Goal: Information Seeking & Learning: Learn about a topic

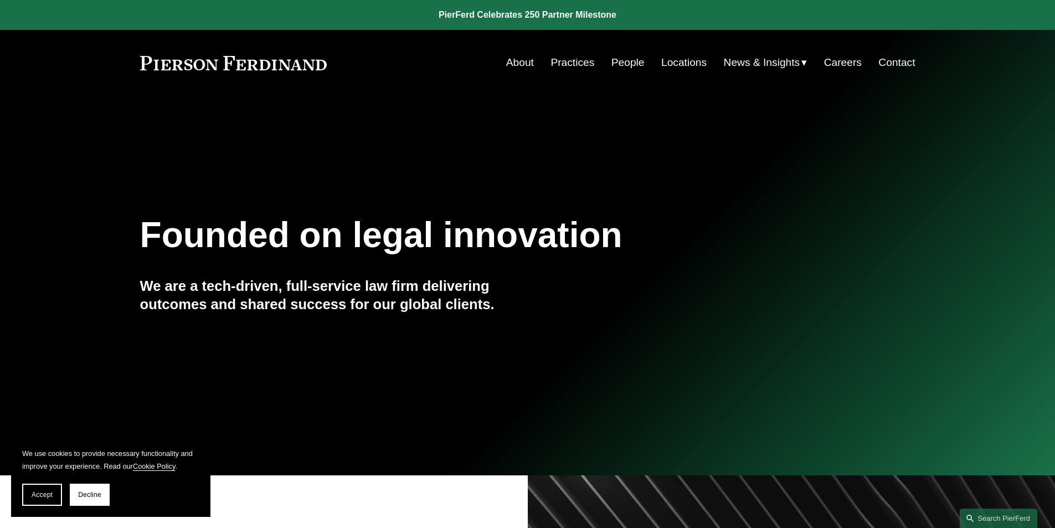
click at [599, 59] on nav "About Practices People Locations News & Insights News Insights Blogs Careers Co…" at bounding box center [710, 62] width 409 height 21
click at [619, 60] on link "People" at bounding box center [628, 62] width 33 height 21
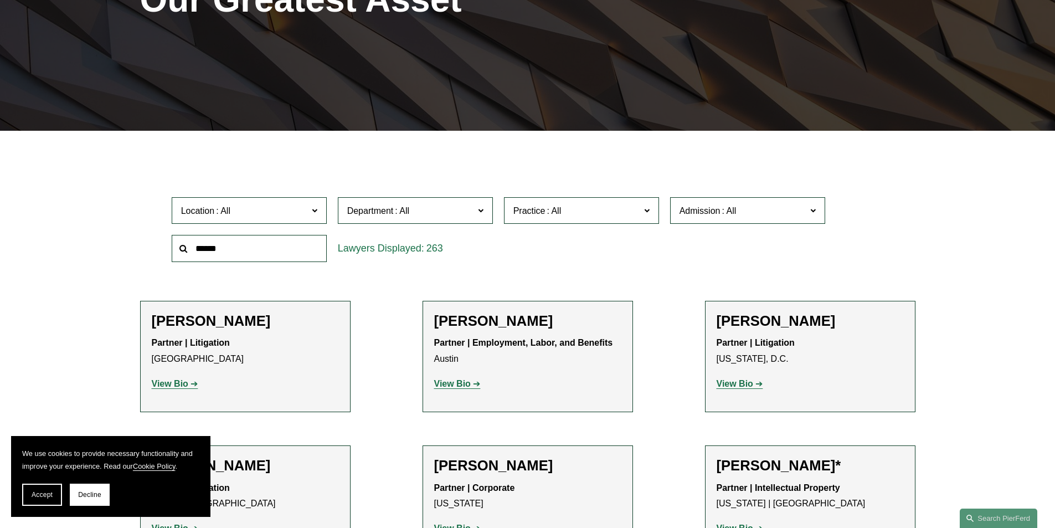
scroll to position [222, 0]
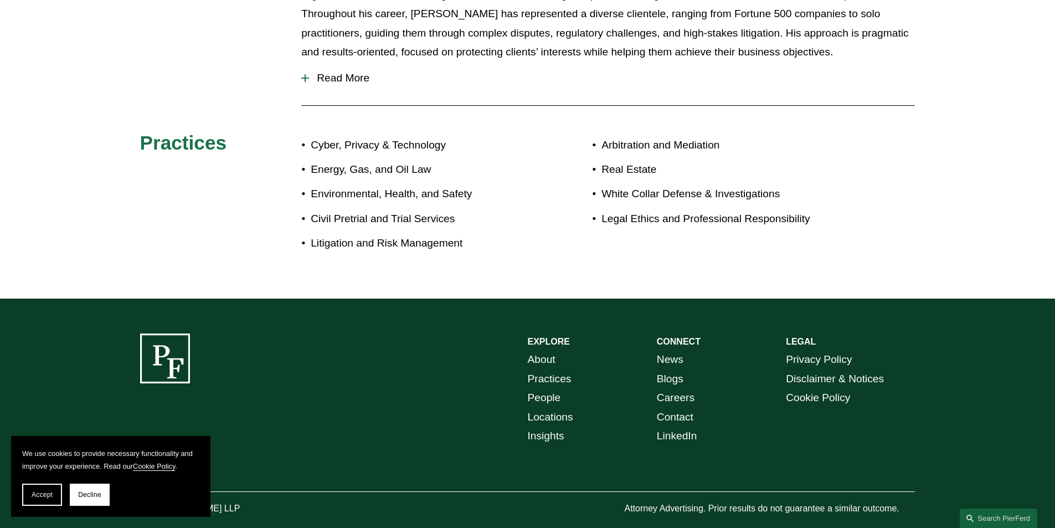
scroll to position [690, 0]
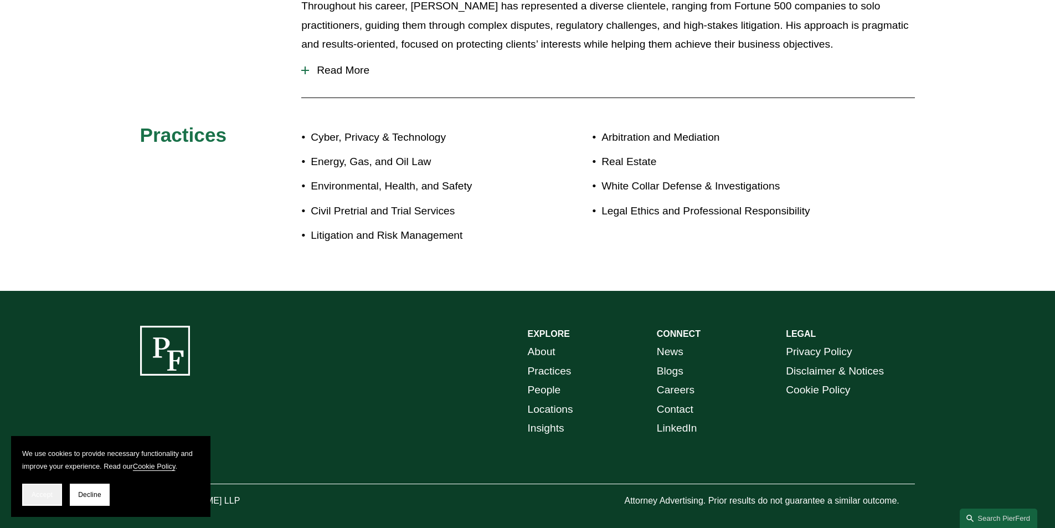
click at [63, 495] on div "Accept Decline" at bounding box center [110, 495] width 177 height 22
click at [48, 493] on span "Accept" at bounding box center [42, 495] width 21 height 8
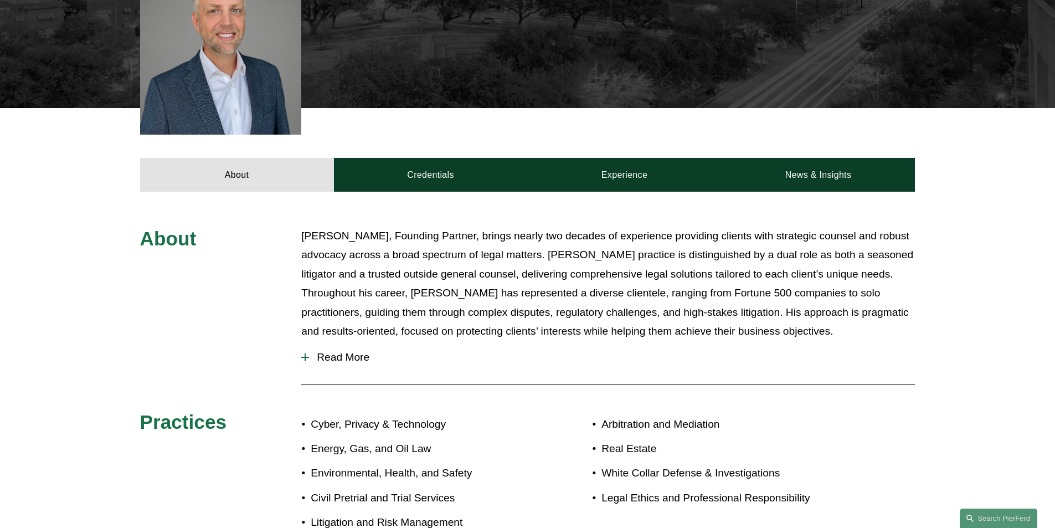
scroll to position [413, 0]
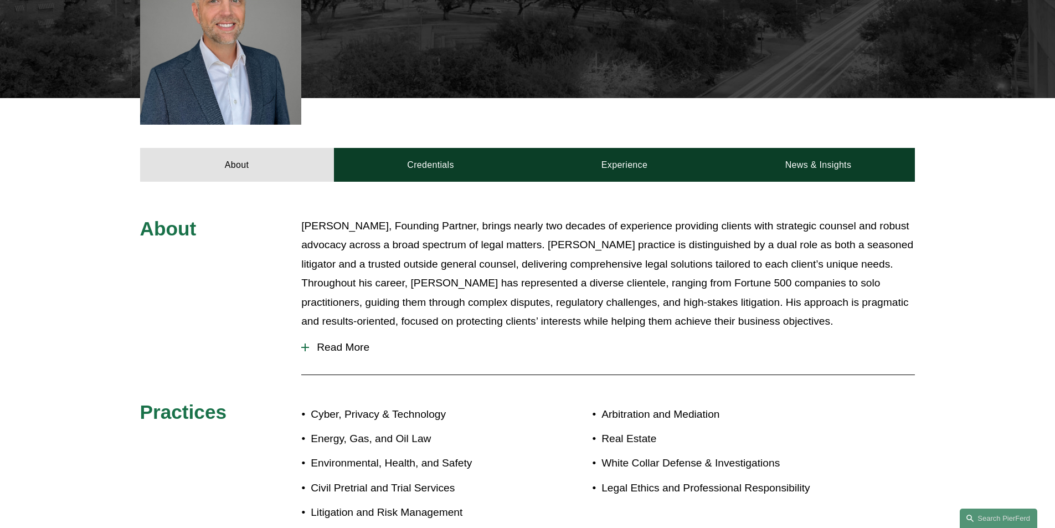
click at [349, 341] on span "Read More" at bounding box center [612, 347] width 606 height 12
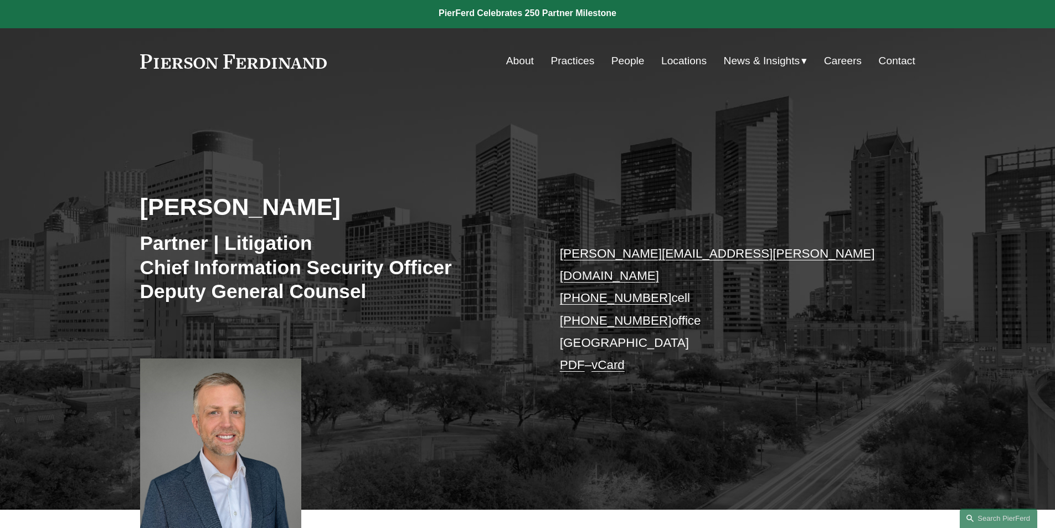
scroll to position [0, 0]
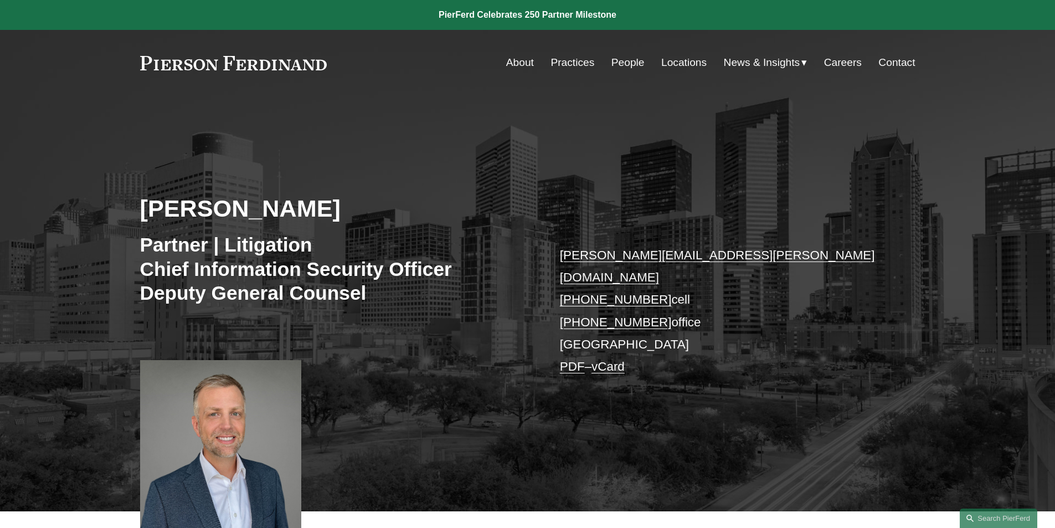
click at [634, 62] on link "People" at bounding box center [628, 62] width 33 height 21
click at [614, 56] on link "People" at bounding box center [628, 62] width 33 height 21
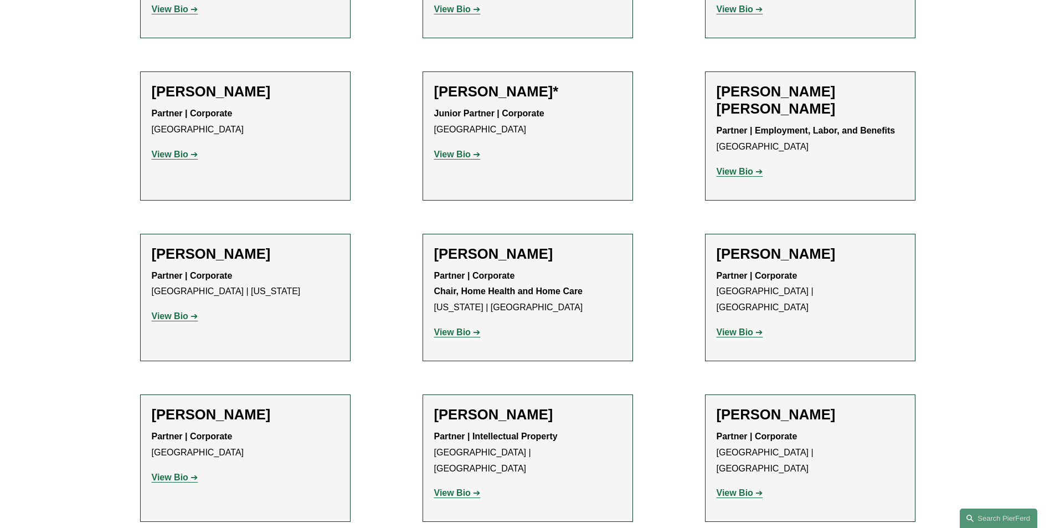
scroll to position [776, 0]
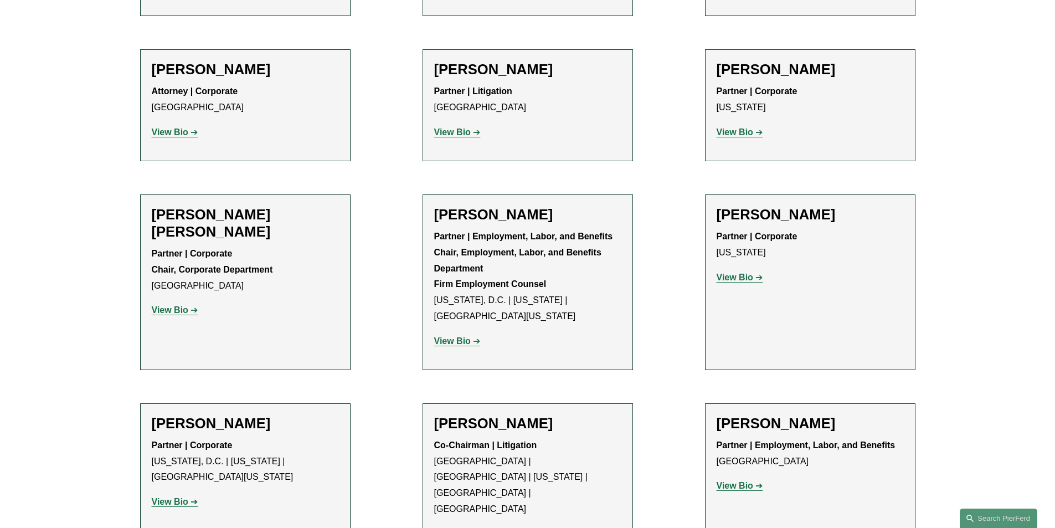
scroll to position [4377, 0]
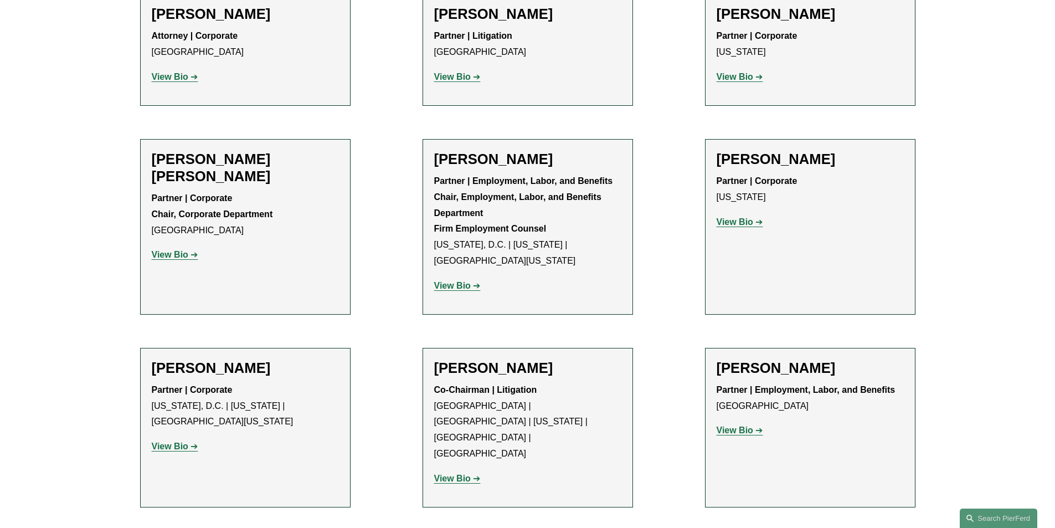
click at [459, 474] on strong "View Bio" at bounding box center [452, 478] width 37 height 9
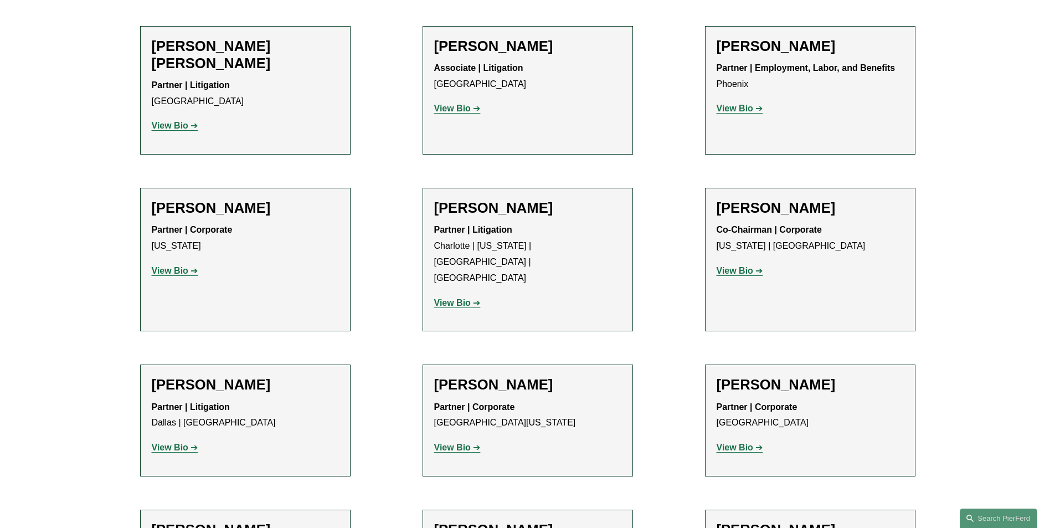
scroll to position [10360, 0]
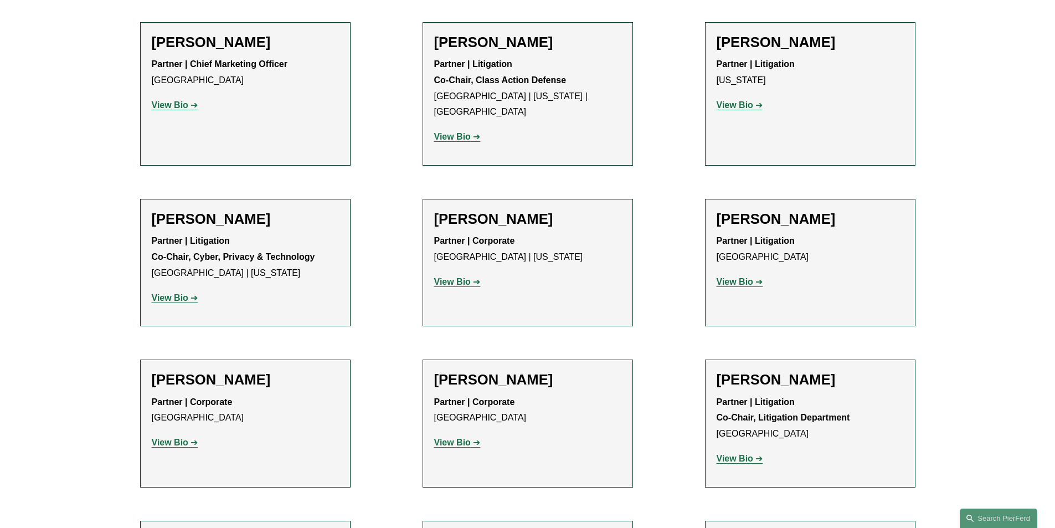
scroll to position [9695, 0]
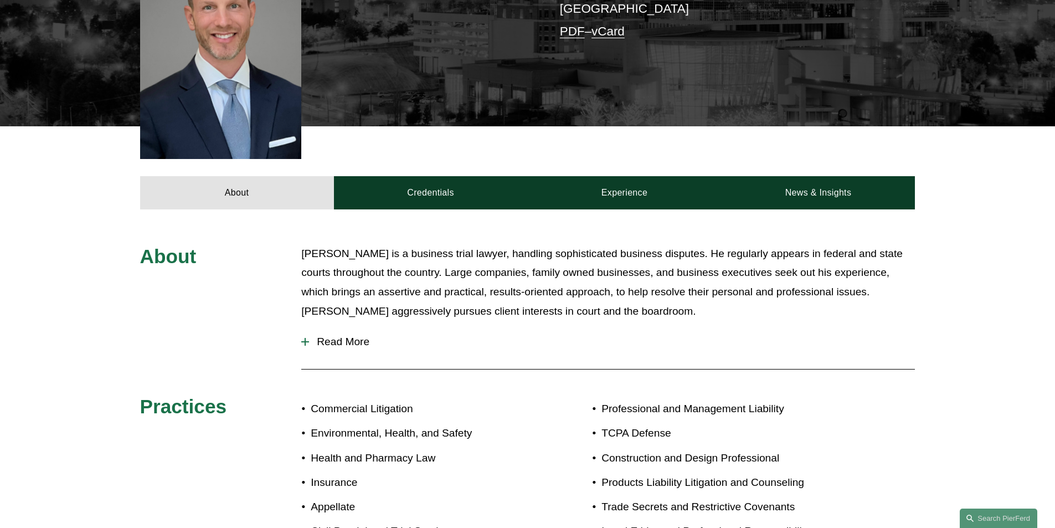
scroll to position [388, 0]
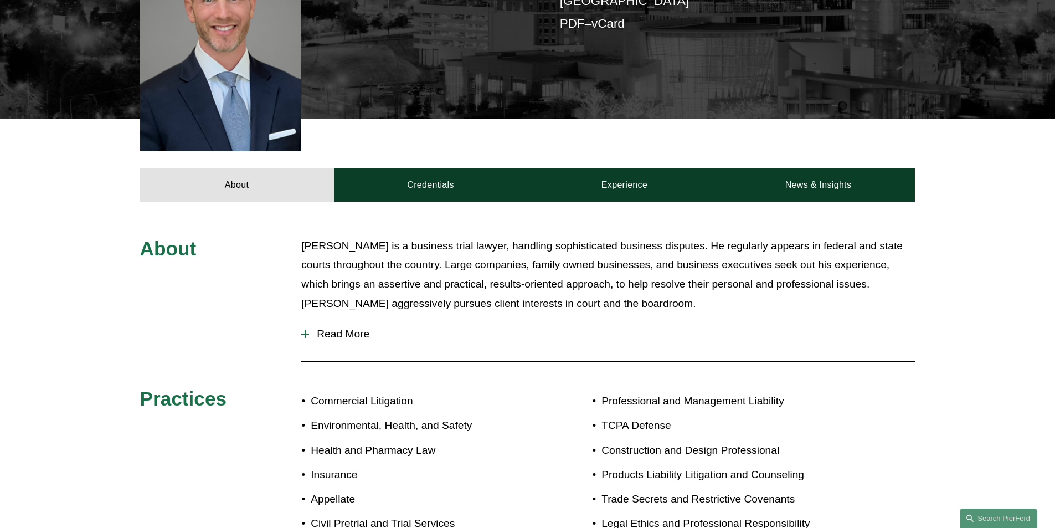
click at [341, 320] on button "Read More" at bounding box center [608, 334] width 614 height 29
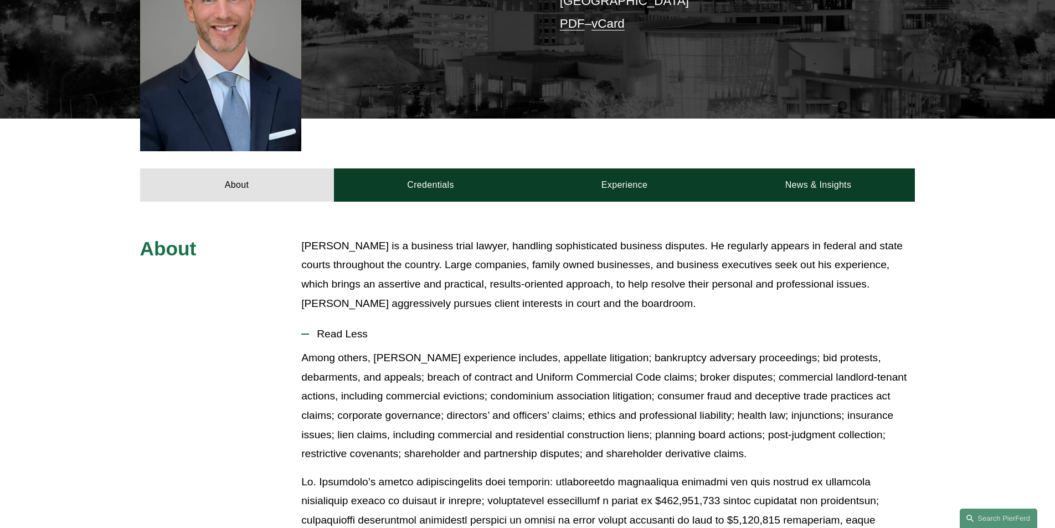
click at [341, 328] on span "Read Less" at bounding box center [612, 334] width 606 height 12
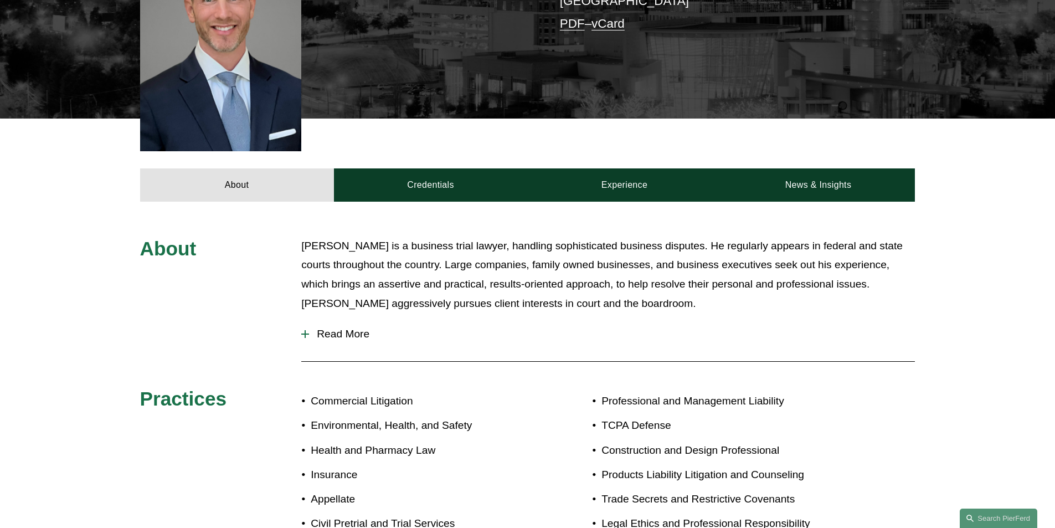
click at [332, 253] on div "Mr. Ferdinand is a business trial lawyer, handling sophisticated business dispu…" at bounding box center [608, 278] width 614 height 83
click at [335, 328] on span "Read More" at bounding box center [612, 334] width 606 height 12
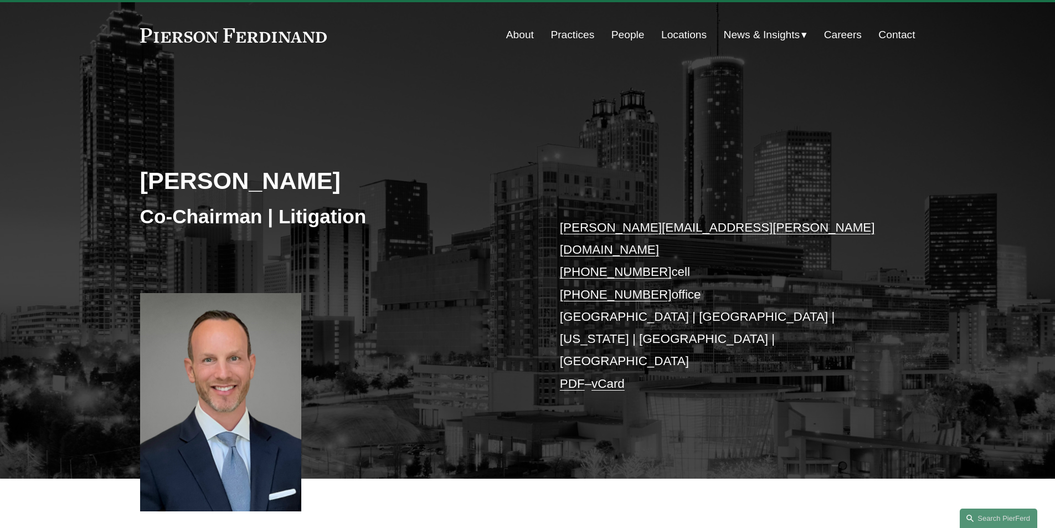
scroll to position [0, 0]
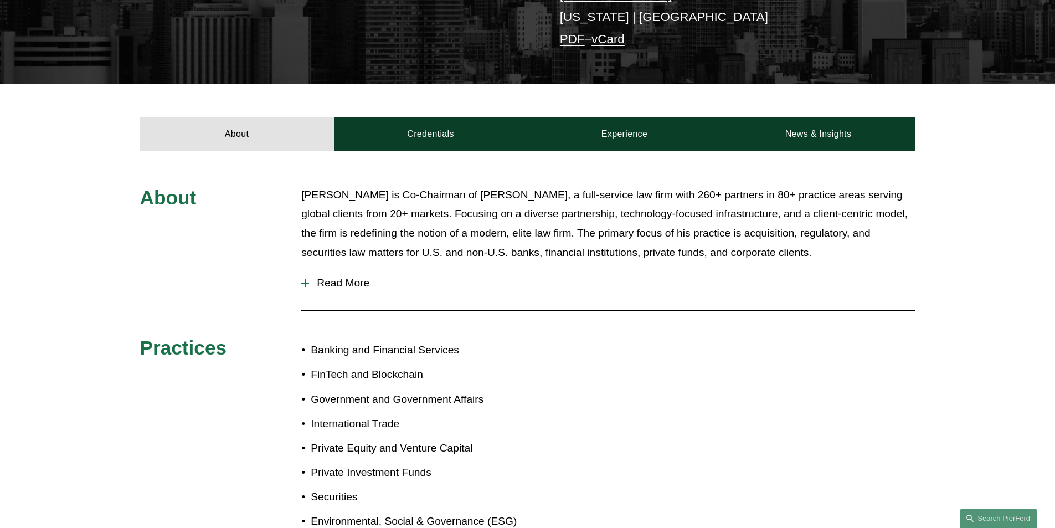
scroll to position [388, 0]
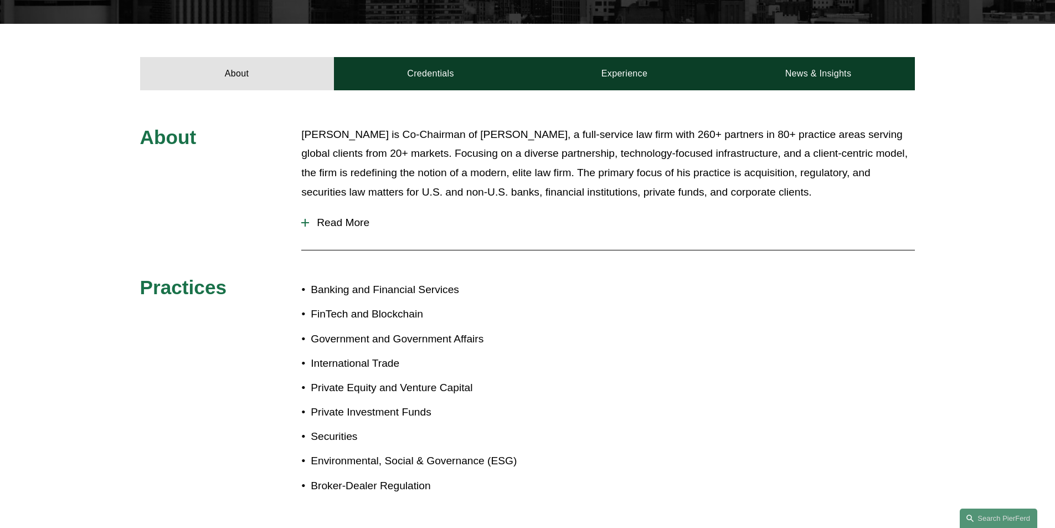
click at [352, 208] on button "Read More" at bounding box center [608, 222] width 614 height 29
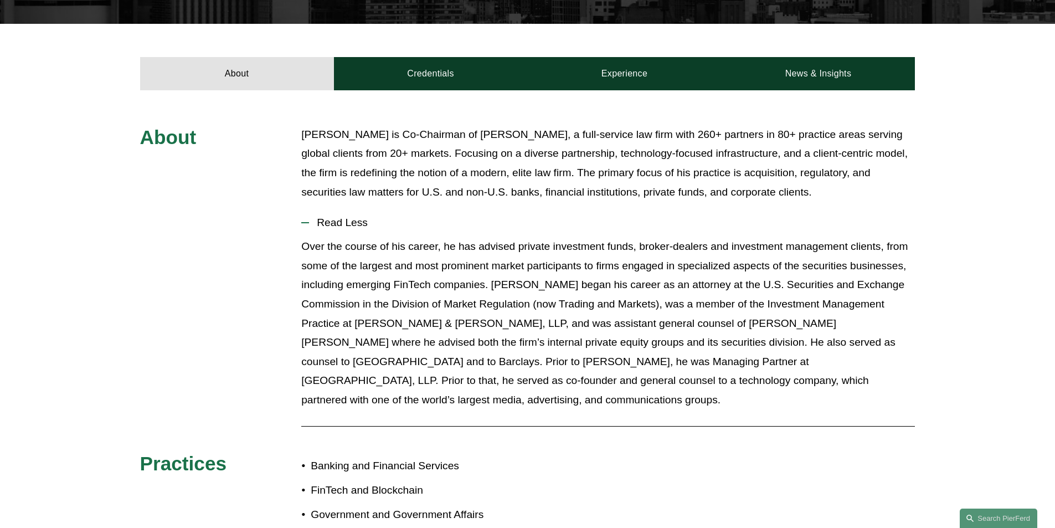
scroll to position [332, 0]
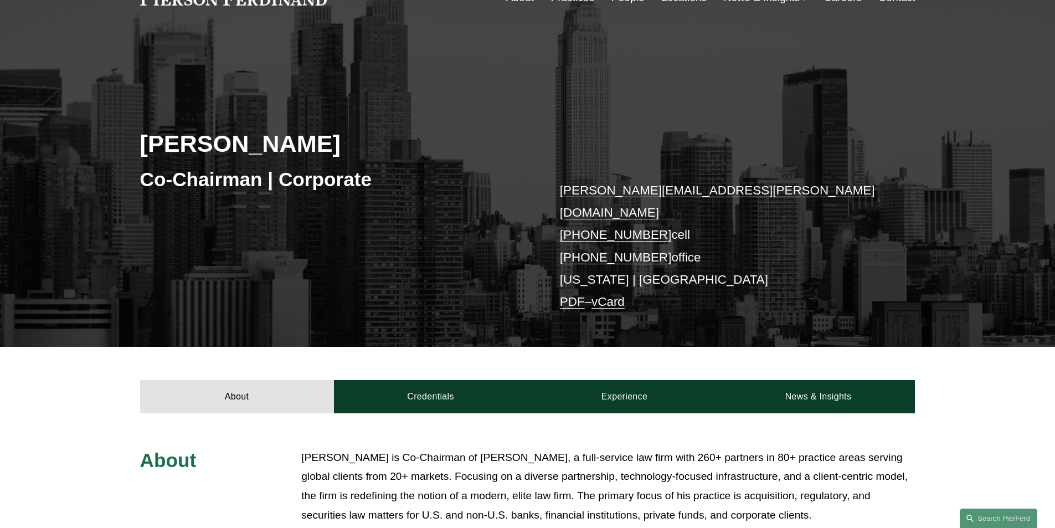
scroll to position [166, 0]
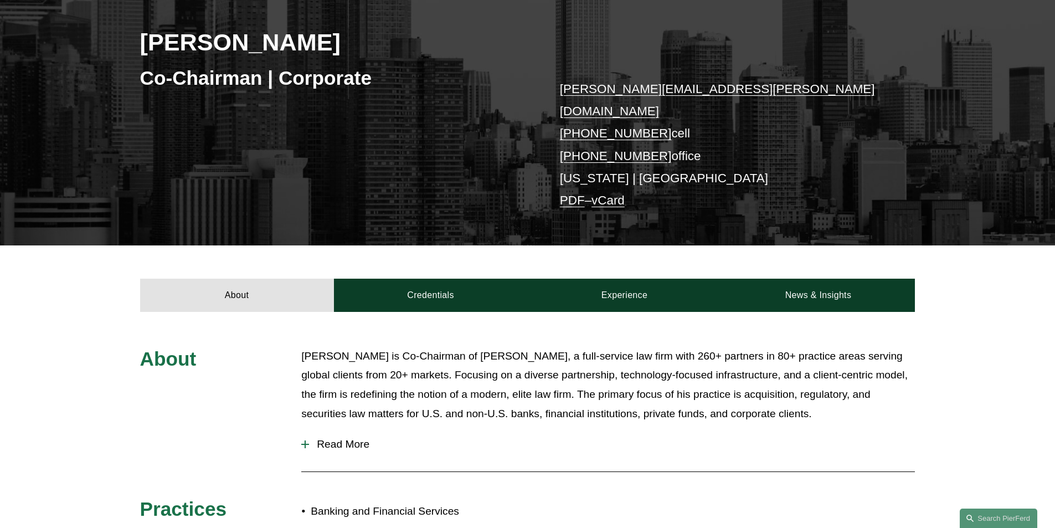
drag, startPoint x: 648, startPoint y: 327, endPoint x: 577, endPoint y: 352, distance: 75.4
click at [648, 327] on div "About [PERSON_NAME] is Co-Chairman of [PERSON_NAME], a full-service law firm wi…" at bounding box center [527, 538] width 1055 height 453
click at [350, 430] on button "Read More" at bounding box center [608, 444] width 614 height 29
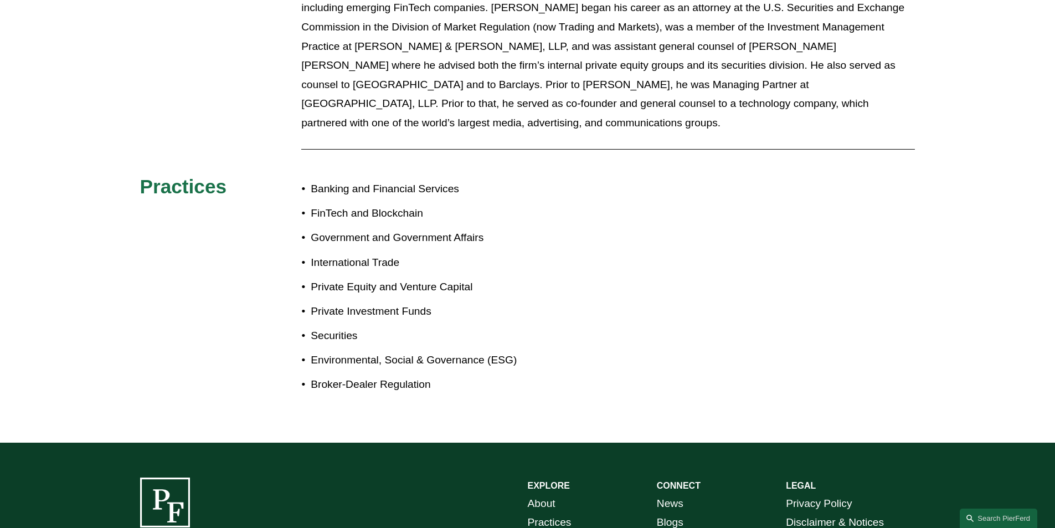
scroll to position [277, 0]
